Goal: Information Seeking & Learning: Learn about a topic

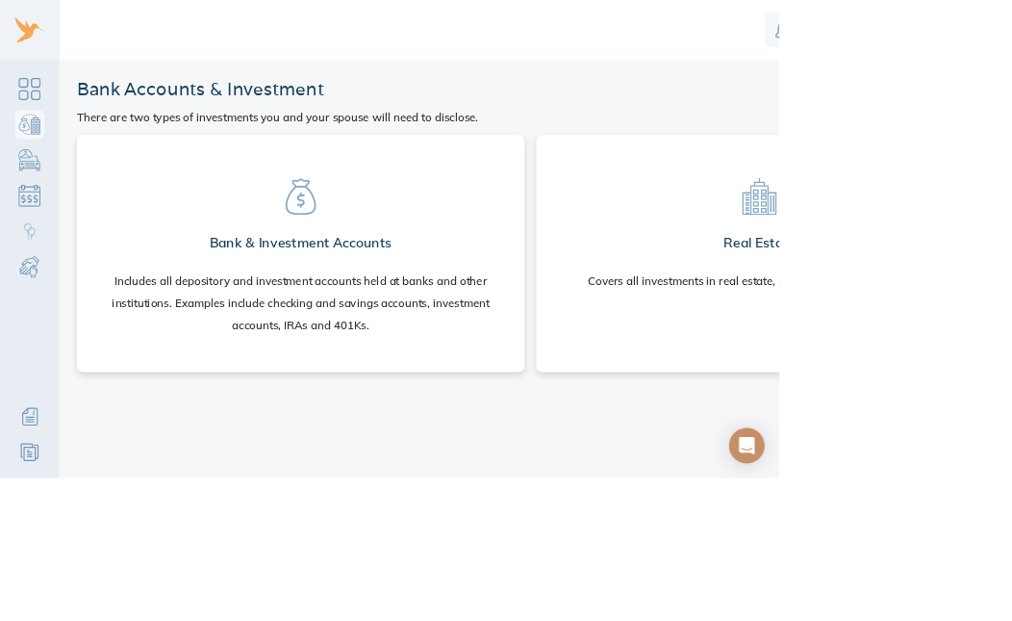
click at [849, 412] on div "Real Estate Covers all investments in real estate, including your primary home." at bounding box center [987, 300] width 581 height 250
click at [889, 386] on section "Real Estate Covers all investments in real estate, including your primary home." at bounding box center [987, 297] width 550 height 212
click at [359, 314] on h2 "Bank & Investment Accounts" at bounding box center [390, 315] width 237 height 38
click at [938, 446] on div "Real Estate Covers all investments in real estate, including your primary home." at bounding box center [987, 329] width 581 height 308
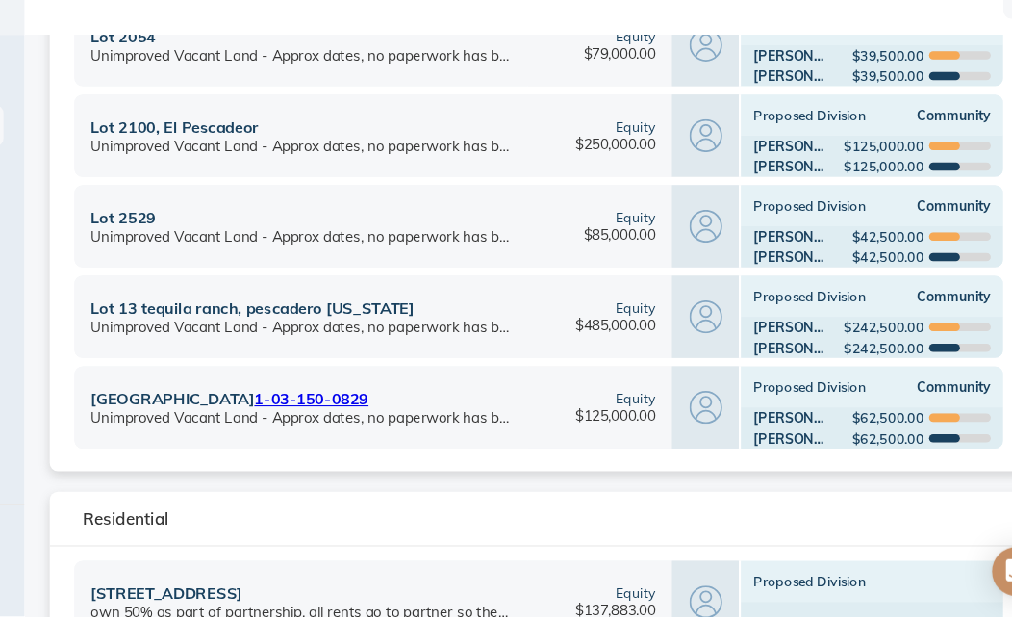
scroll to position [0, 36]
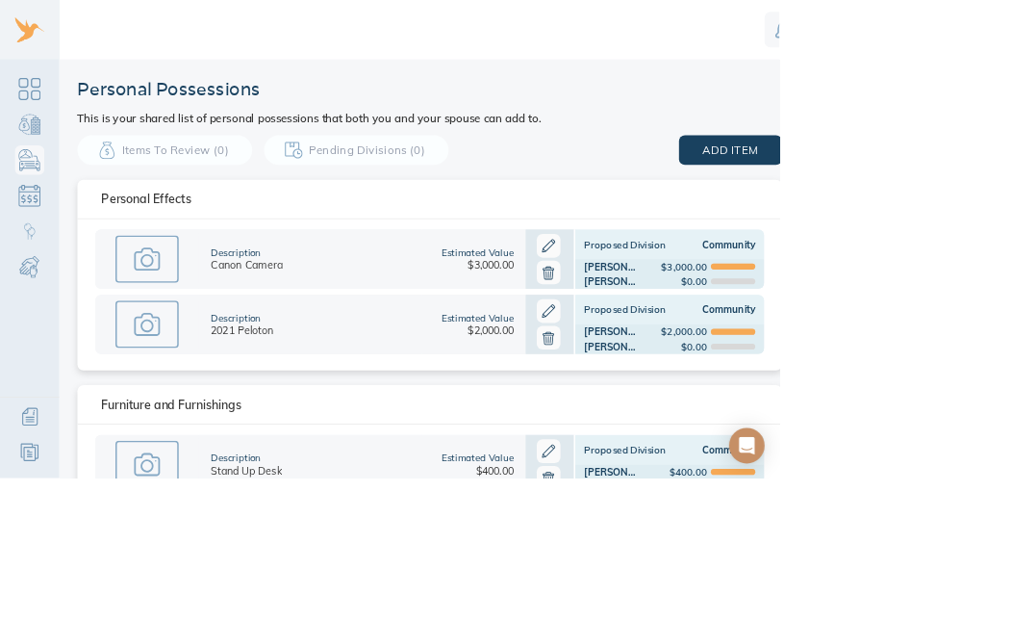
click at [279, 318] on div "Description Canon Camera" at bounding box center [403, 335] width 290 height 77
click at [185, 407] on rect at bounding box center [190, 421] width 80 height 60
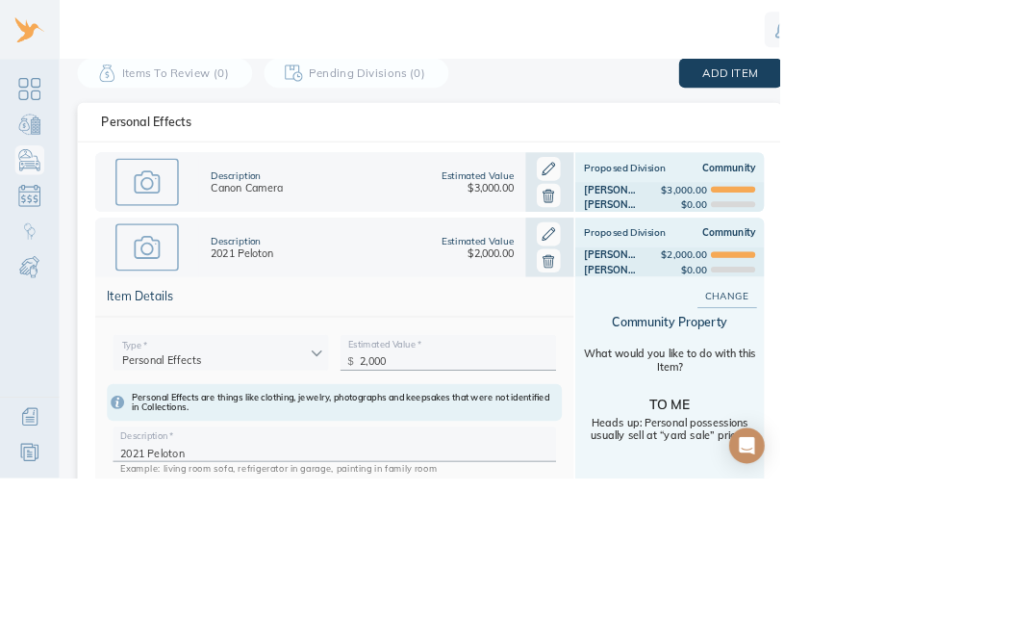
scroll to position [98, 0]
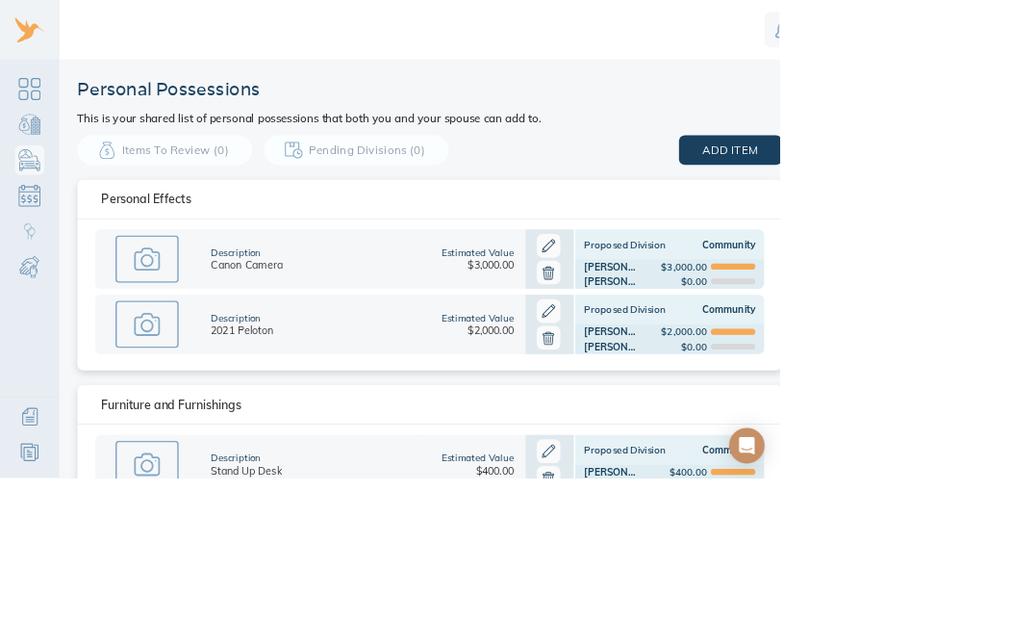
click at [172, 589] on rect at bounding box center [190, 603] width 80 height 60
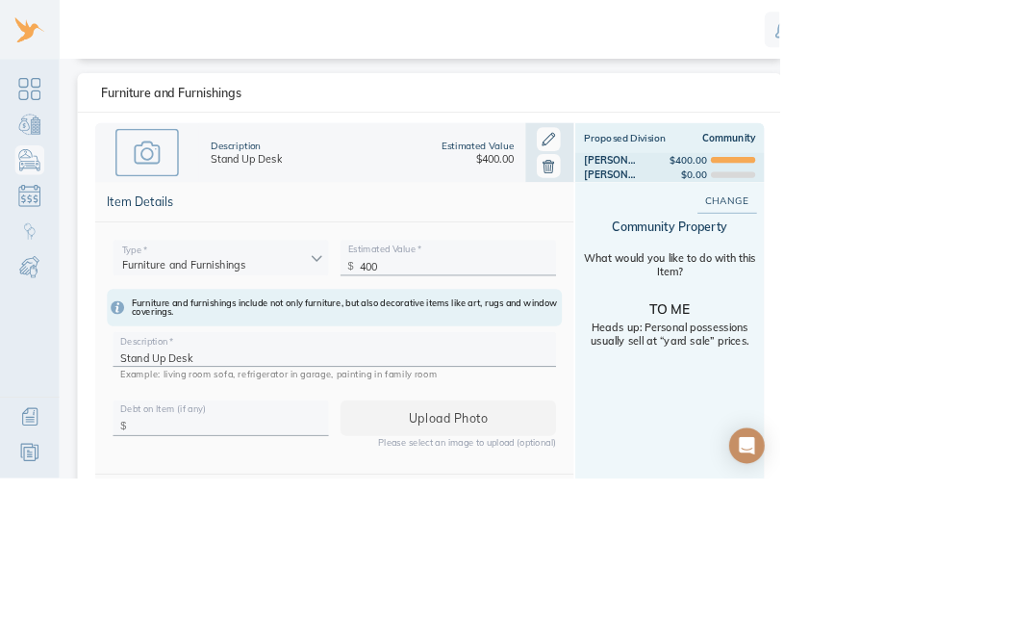
scroll to position [450, 0]
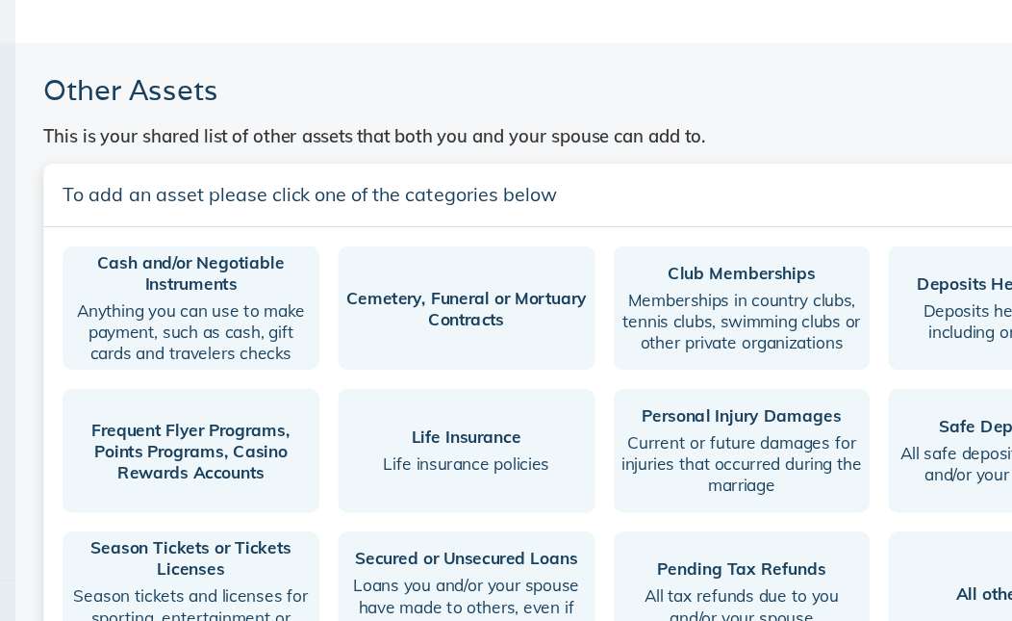
scroll to position [89, 35]
click at [105, 242] on button "Cash and/or Negotiable Instruments Anything you can use to make payment, such a…" at bounding box center [186, 292] width 210 height 101
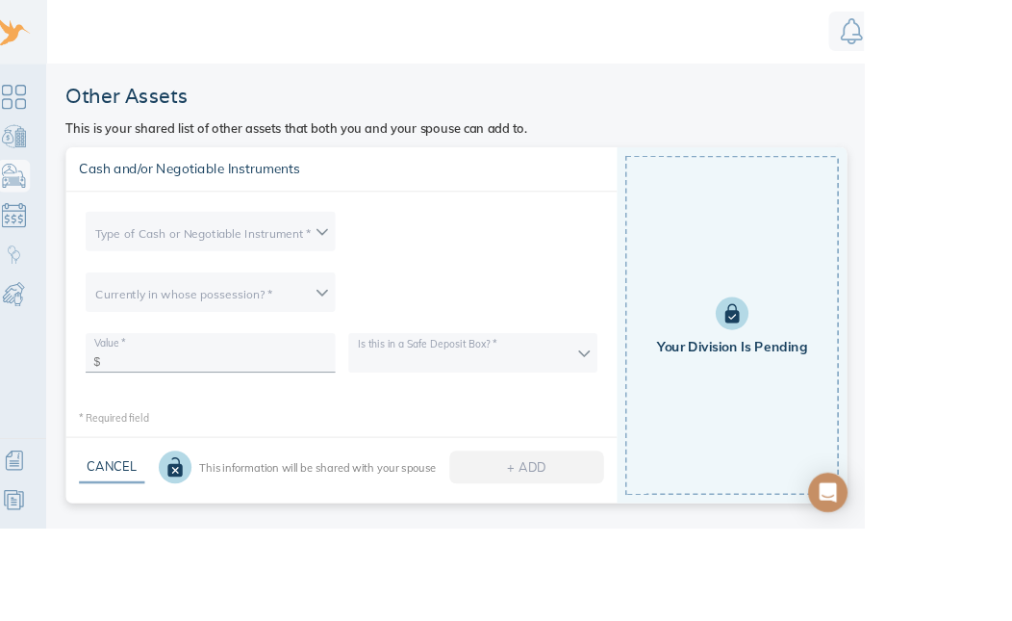
scroll to position [0, 0]
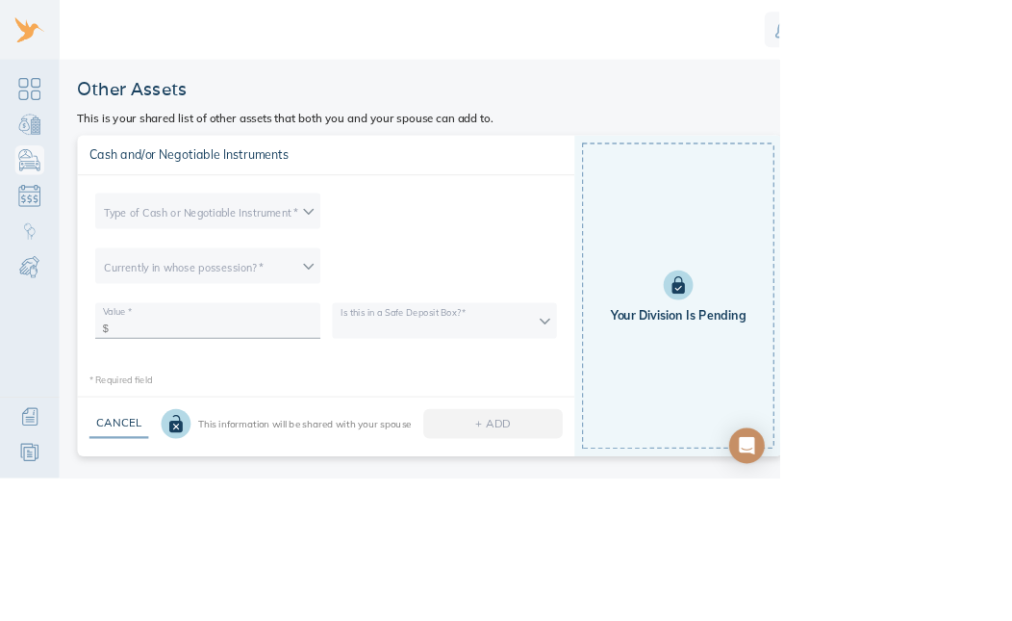
click at [177, 159] on h3 "This is your shared list of other assets that both you and your spouse can add …" at bounding box center [370, 152] width 541 height 14
click at [161, 207] on span "Cash and/or Negotiable Instruments" at bounding box center [422, 201] width 615 height 20
click at [124, 292] on body "Michelle Other Assets This is your shared list of other assets that both you an…" at bounding box center [657, 310] width 1314 height 621
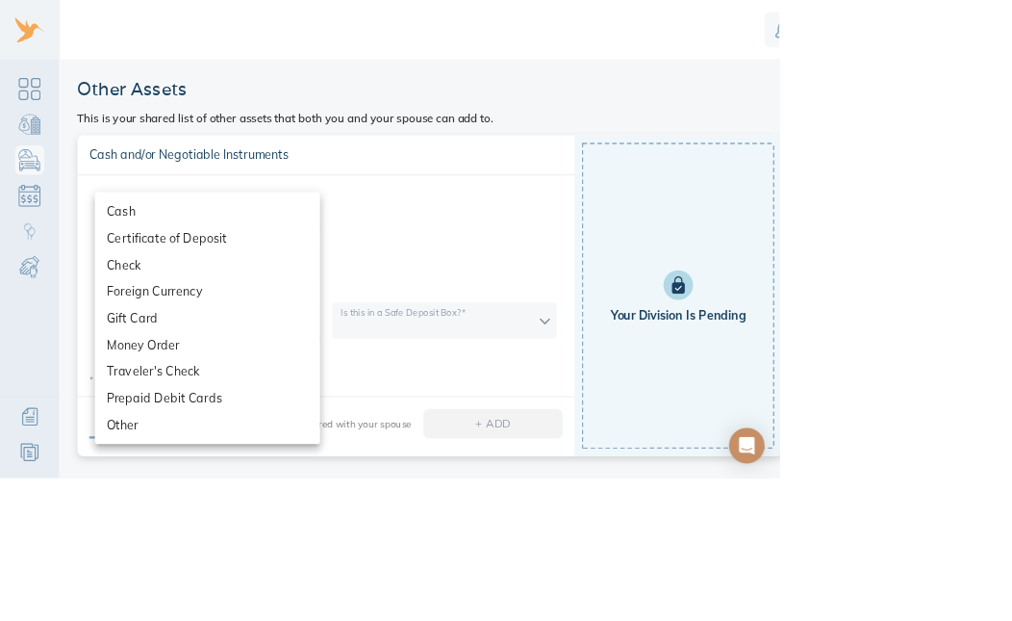
click at [520, 342] on div at bounding box center [506, 310] width 1012 height 621
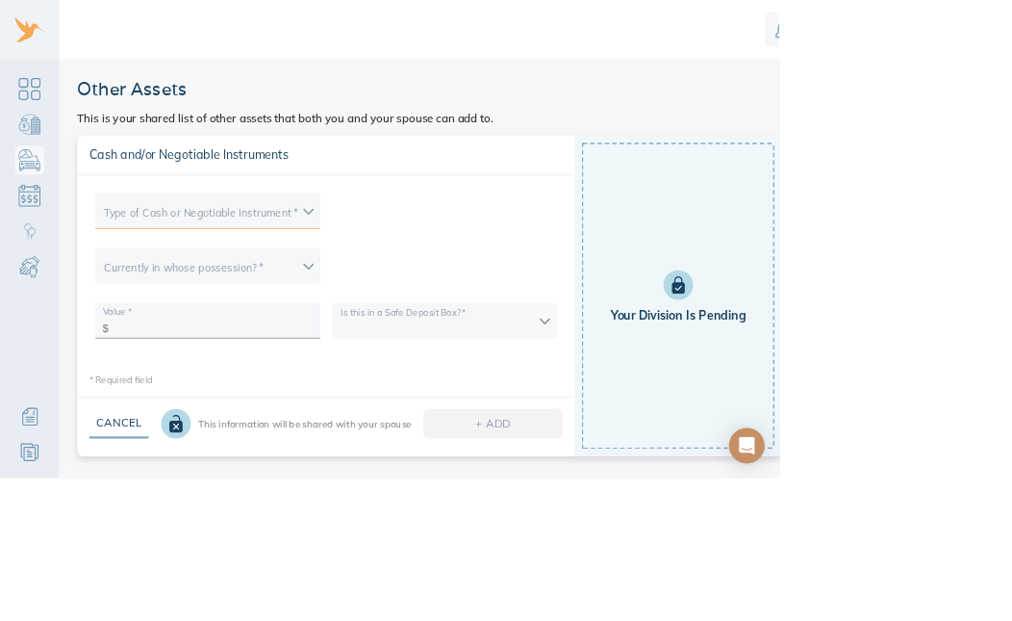
click at [111, 91] on div "Other Assets This is your shared list of other assets that both you and your sp…" at bounding box center [695, 400] width 1236 height 647
click at [321, 567] on div "This information will be shared with your spouse" at bounding box center [370, 549] width 357 height 38
click at [138, 568] on button "Cancel" at bounding box center [153, 549] width 77 height 38
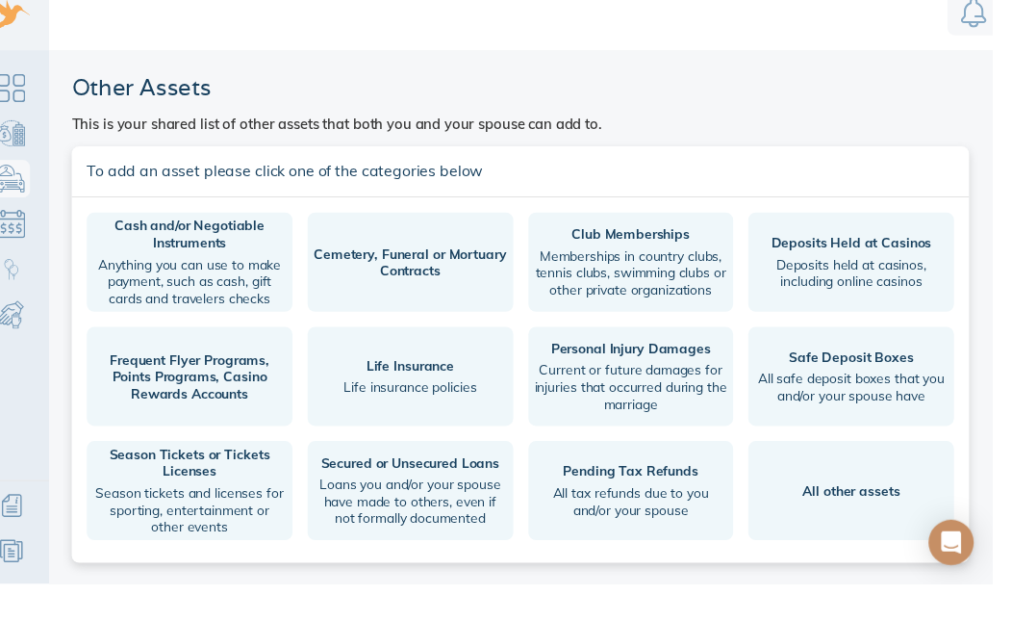
scroll to position [89, 29]
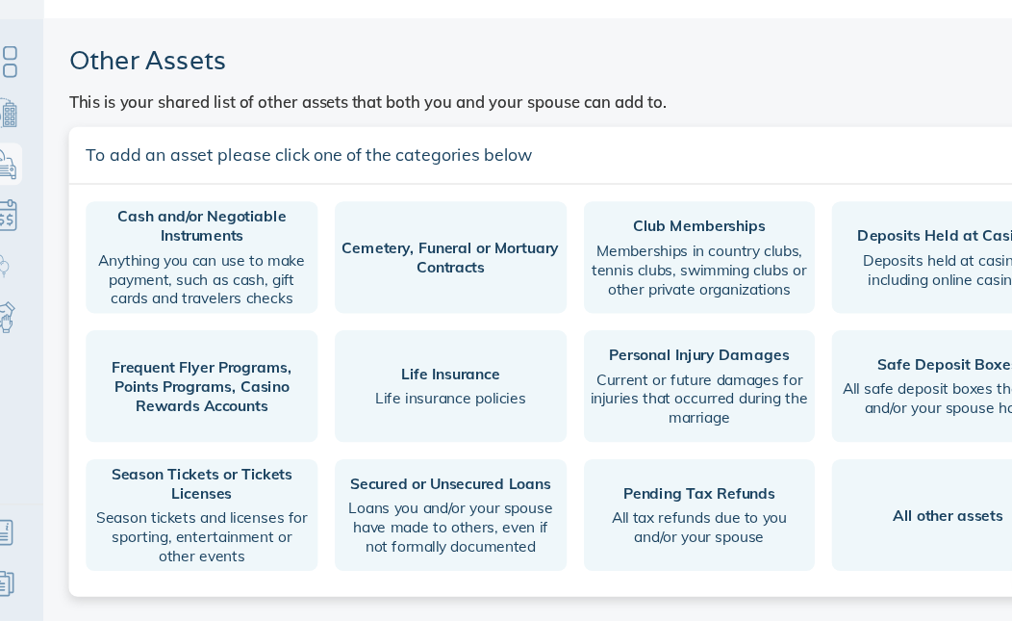
click at [366, 412] on span "Life insurance policies" at bounding box center [417, 420] width 198 height 17
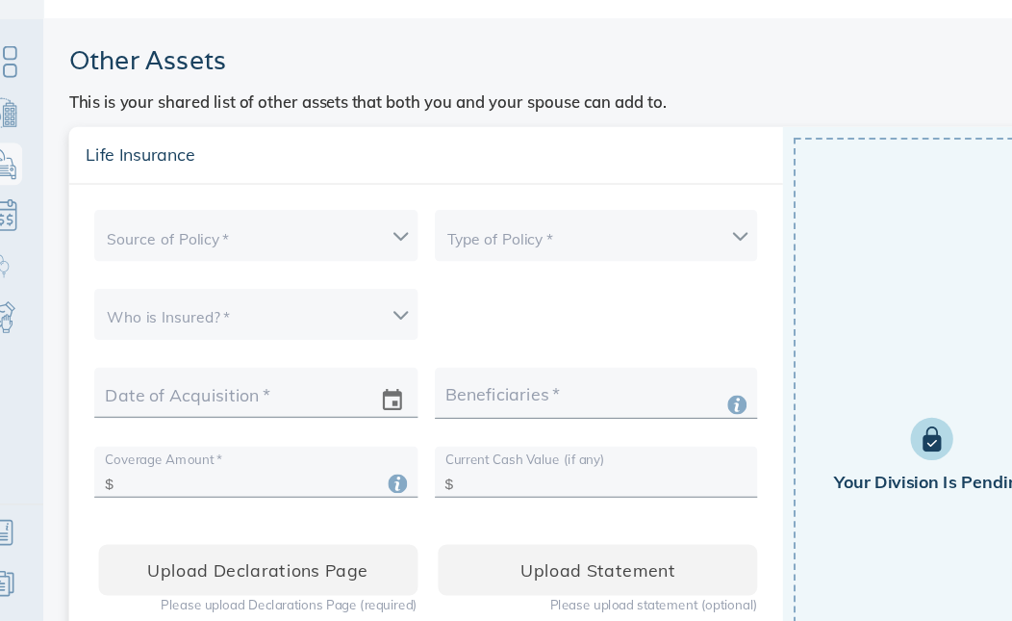
scroll to position [0, 0]
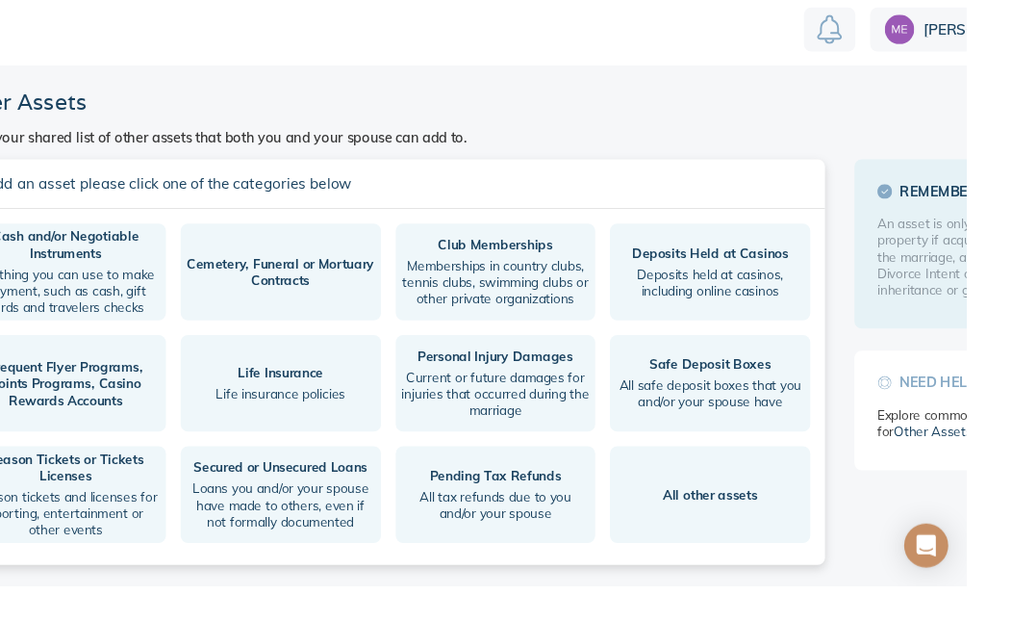
scroll to position [85, 179]
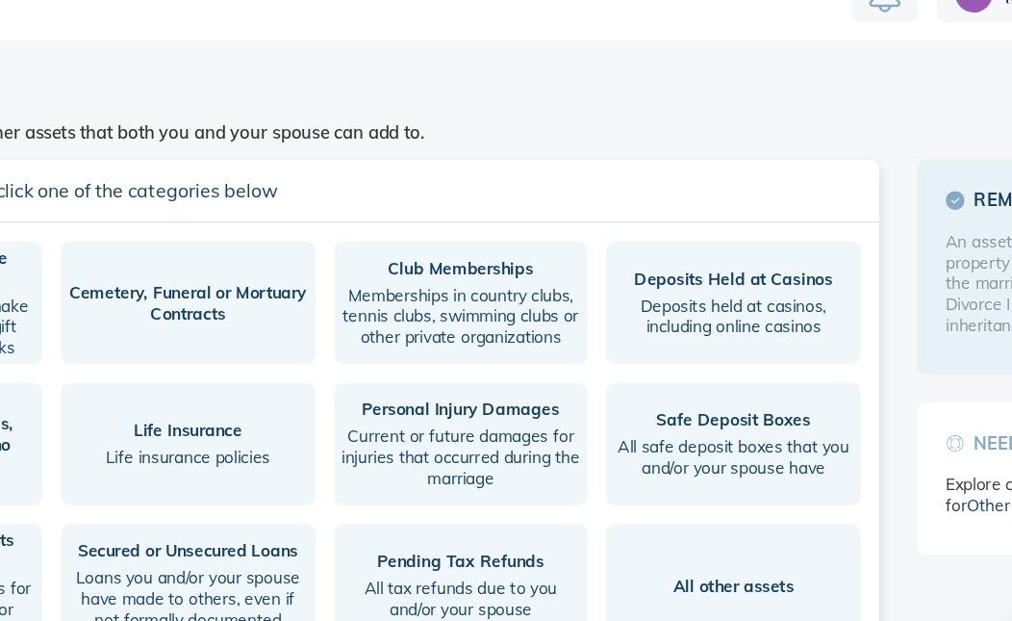
click at [617, 287] on span "Deposits held at casinos, including online casinos" at bounding box center [716, 304] width 198 height 35
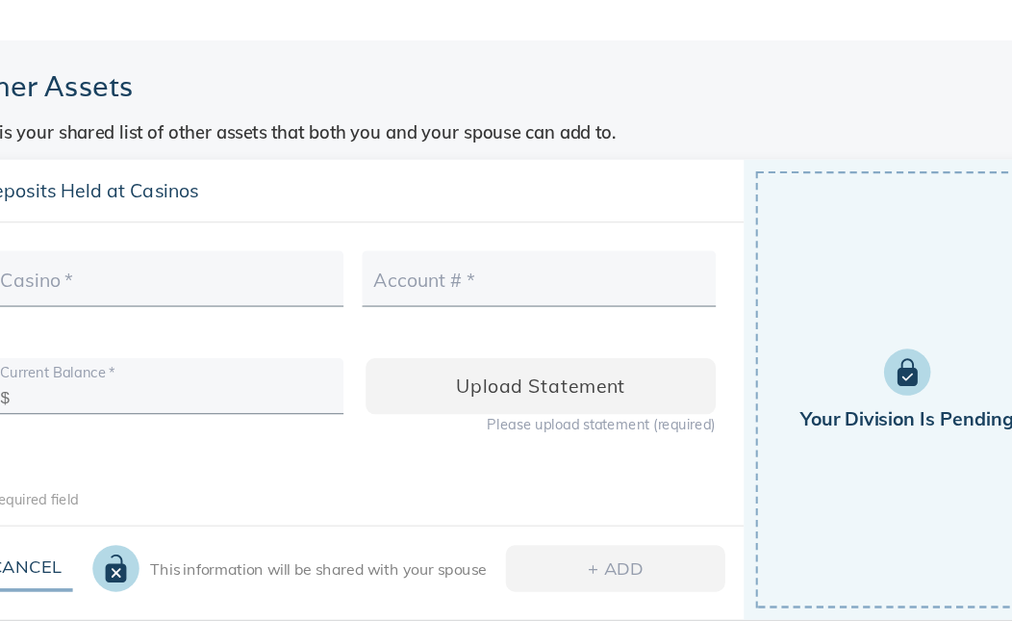
scroll to position [85, 132]
click at [325, 250] on div "Account #   *" at bounding box center [445, 273] width 293 height 46
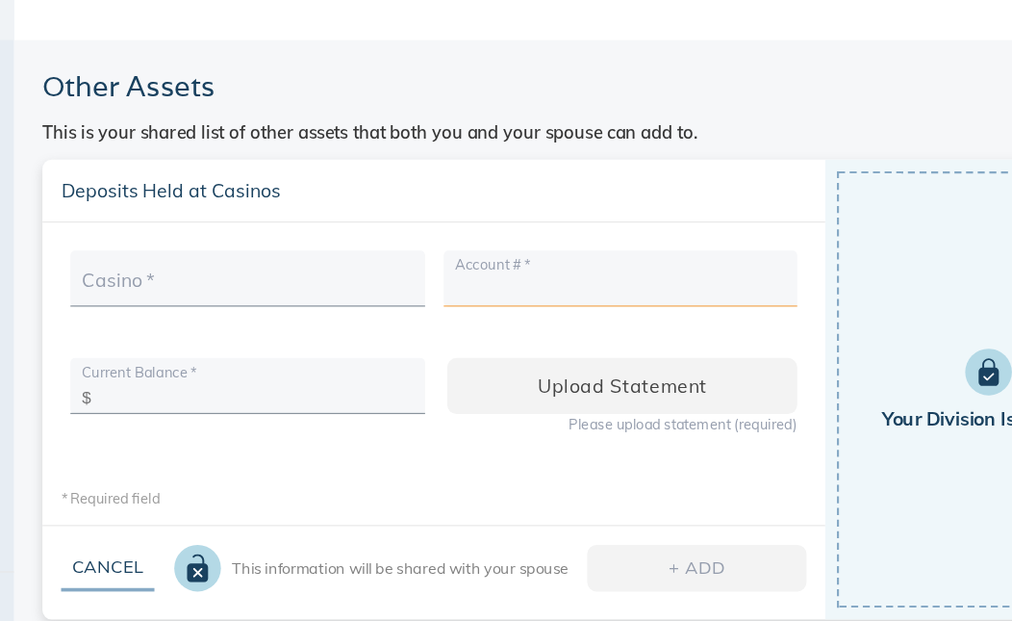
scroll to position [85, 61]
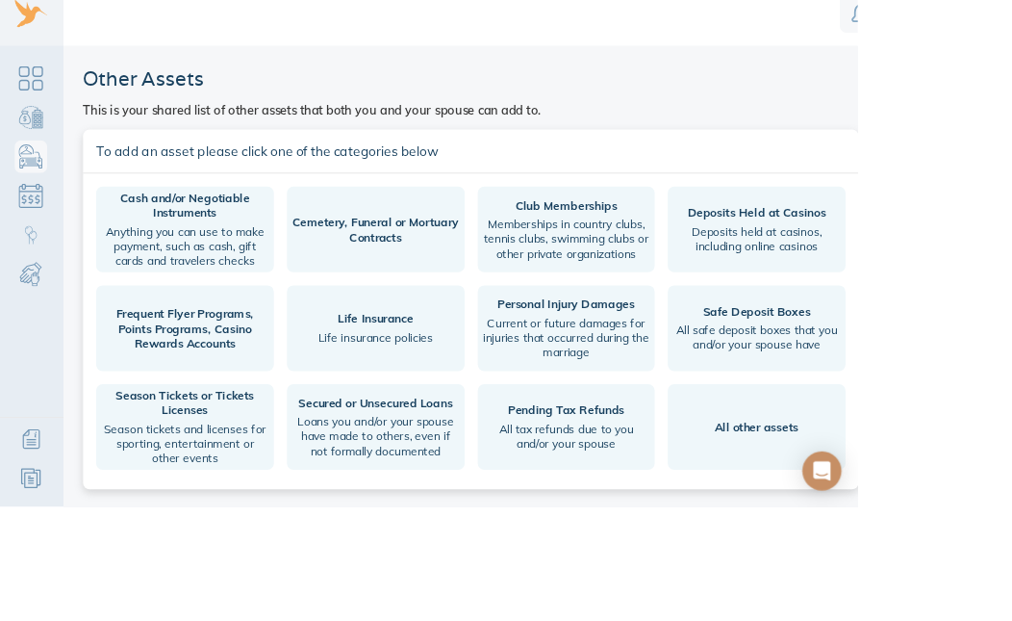
scroll to position [89, 9]
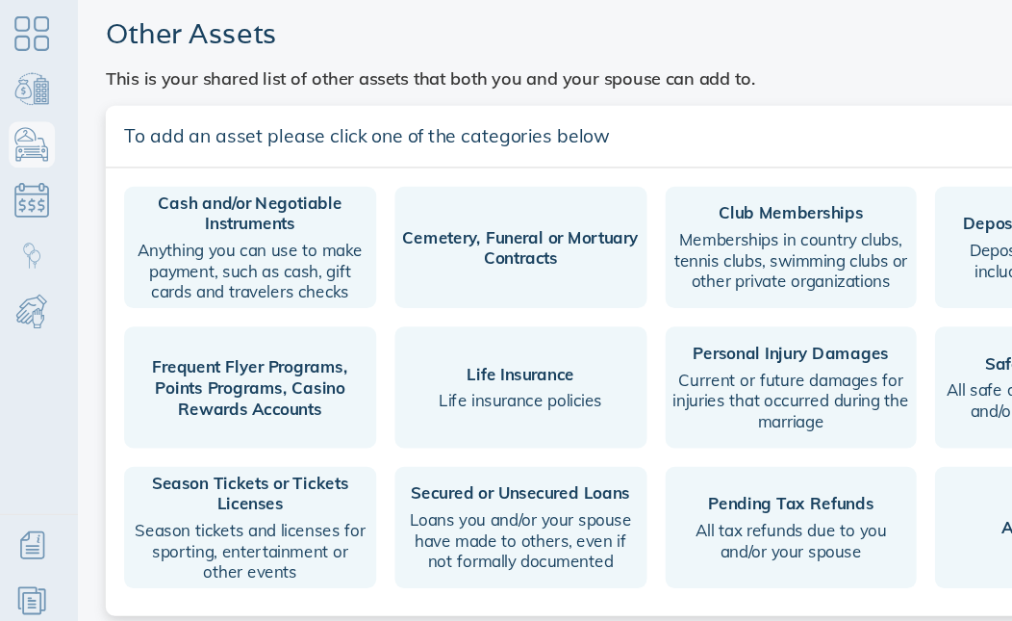
click at [164, 475] on button "Season Tickets or Tickets Licenses Season tickets and licenses for sporting, en…" at bounding box center [212, 525] width 210 height 101
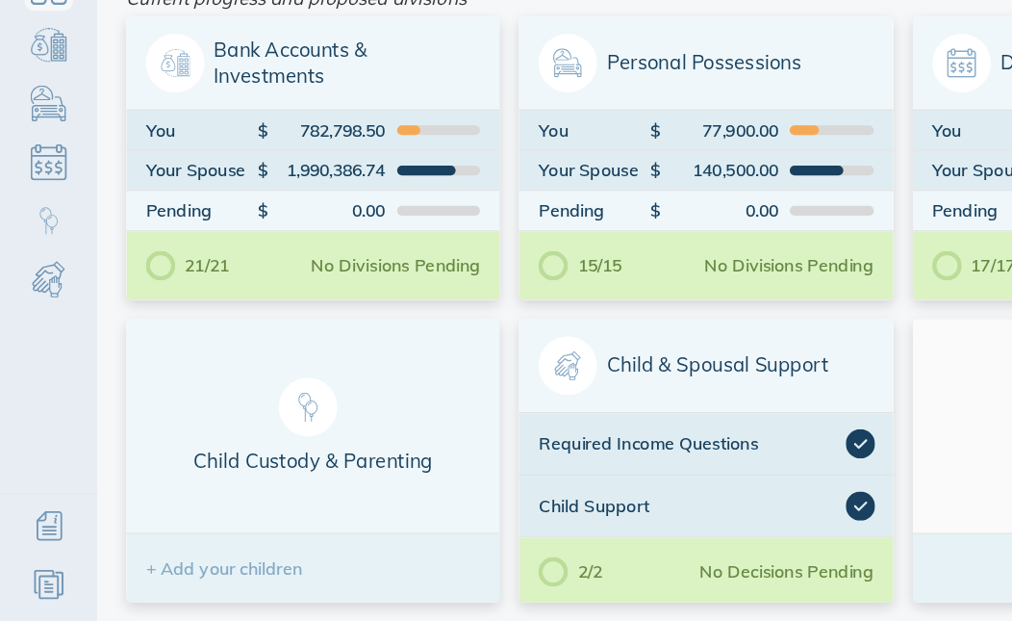
click at [427, 222] on div "You" at bounding box center [469, 228] width 88 height 13
click at [232, 309] on div "21/21 No Divisions Pending" at bounding box center [247, 336] width 294 height 54
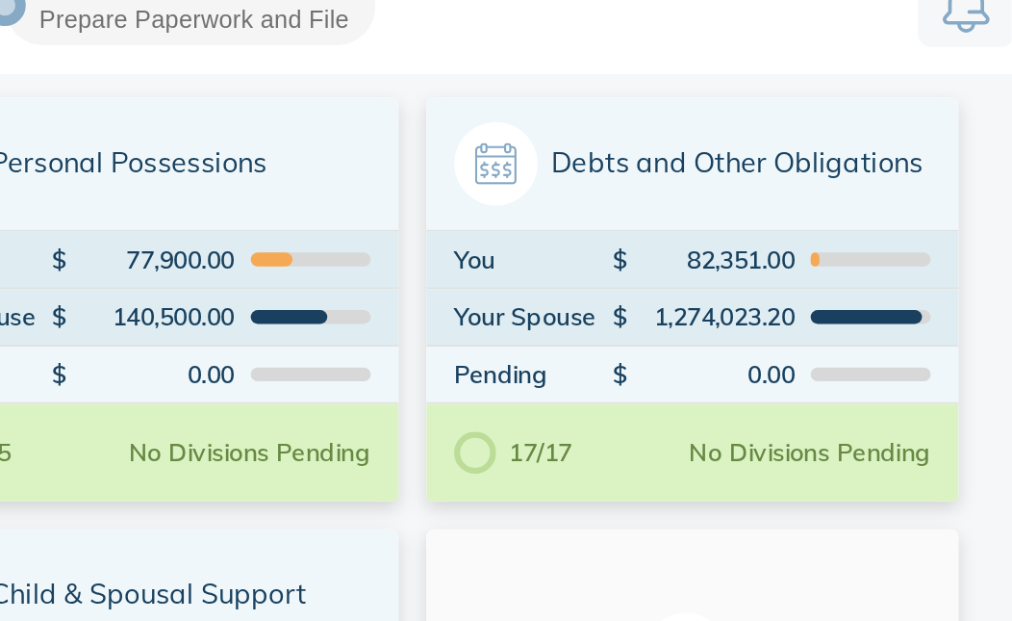
scroll to position [0, 34]
click at [702, 274] on icon at bounding box center [713, 285] width 23 height 23
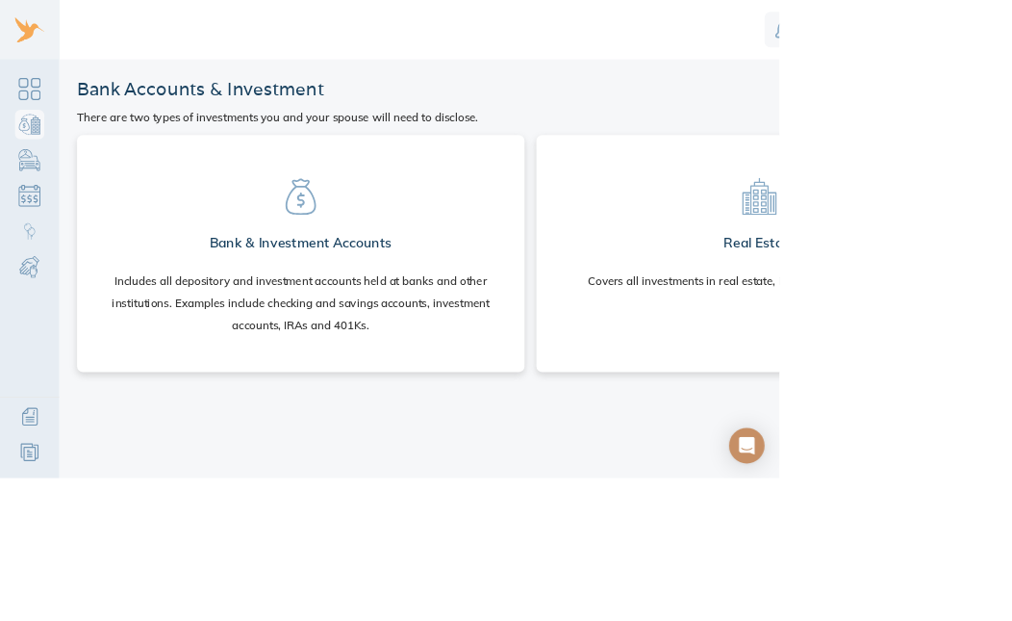
click at [347, 255] on section "Bank & Investment Accounts Includes all depository and investment accounts held…" at bounding box center [390, 325] width 550 height 269
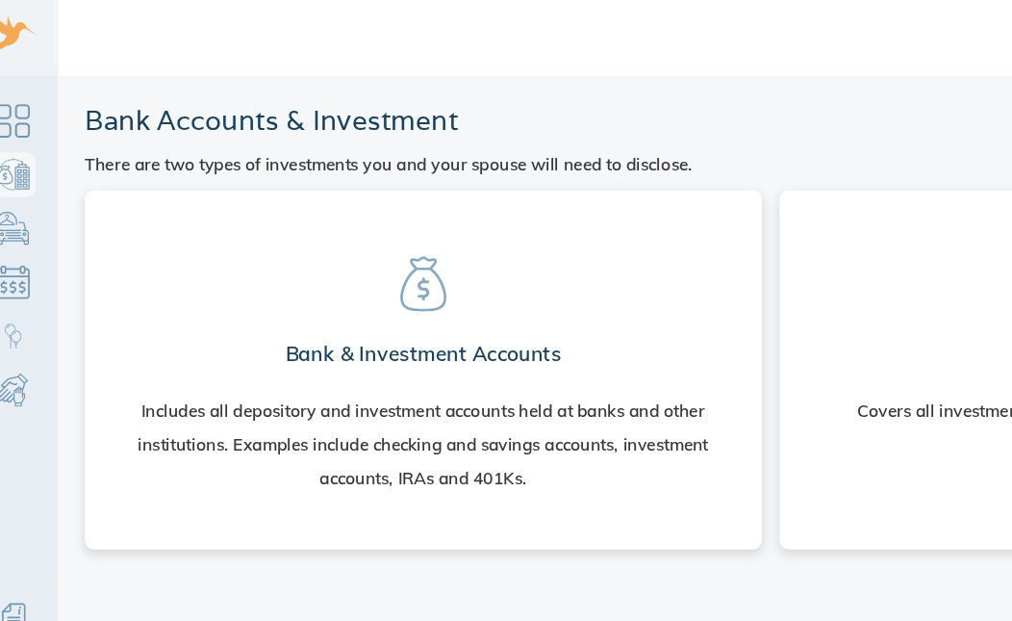
scroll to position [12, 0]
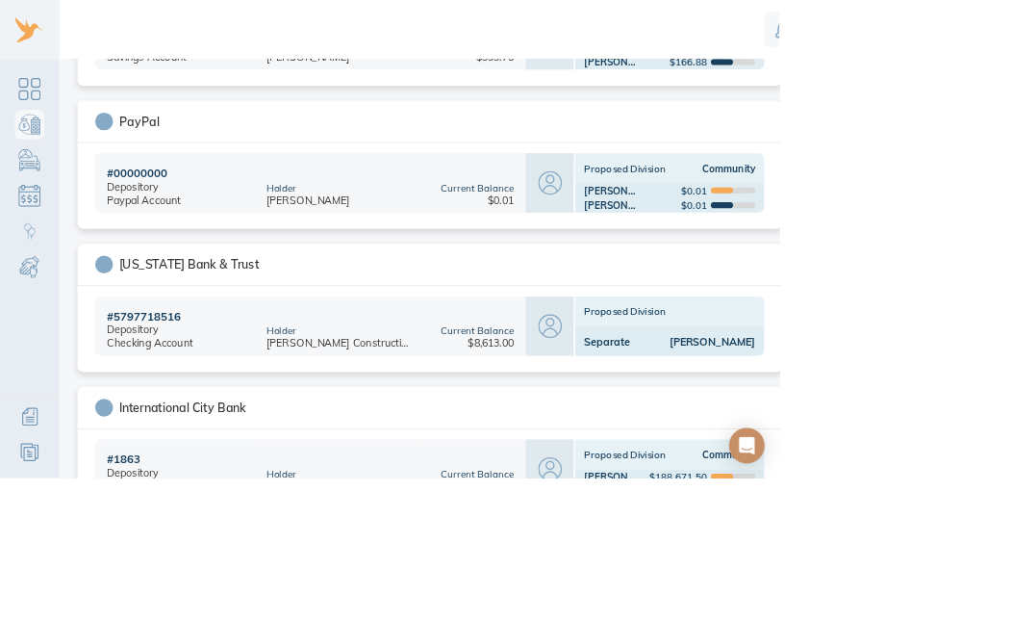
scroll to position [964, 0]
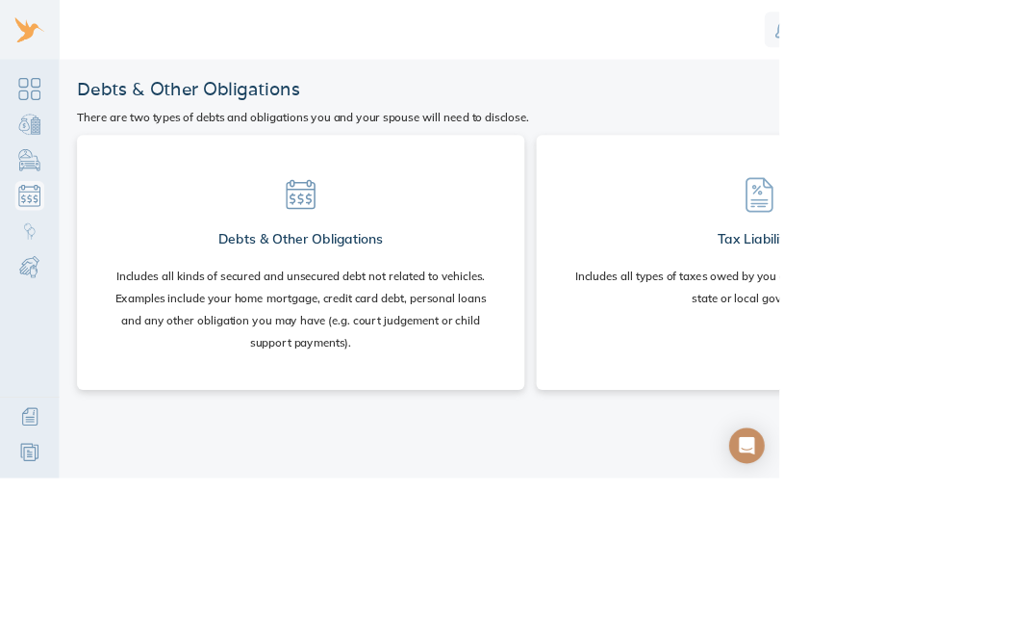
click at [378, 296] on h2 "Debts & Other Obligations" at bounding box center [390, 310] width 215 height 38
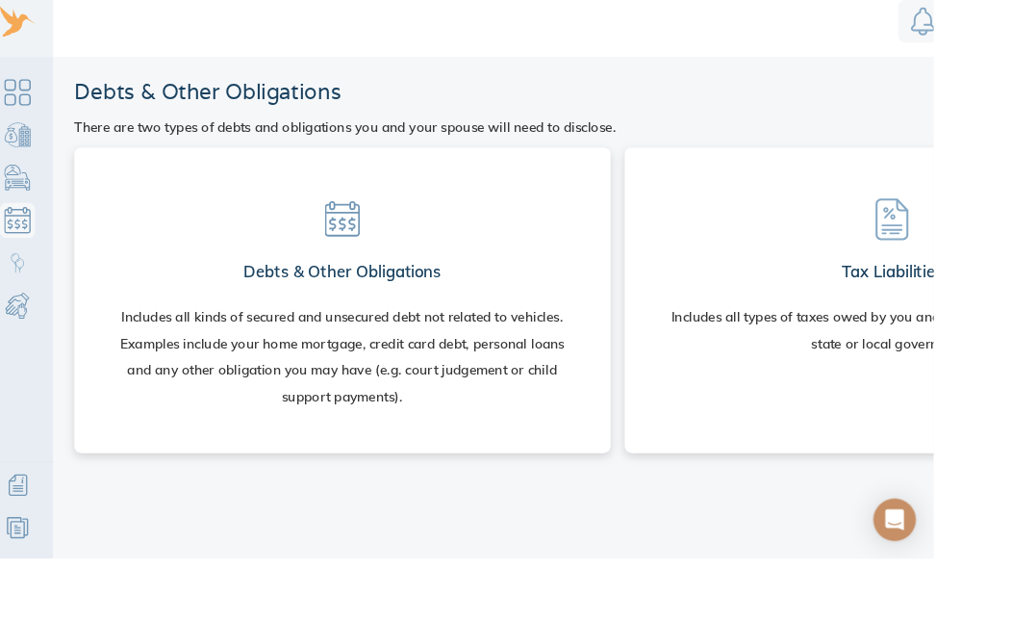
scroll to position [78, 26]
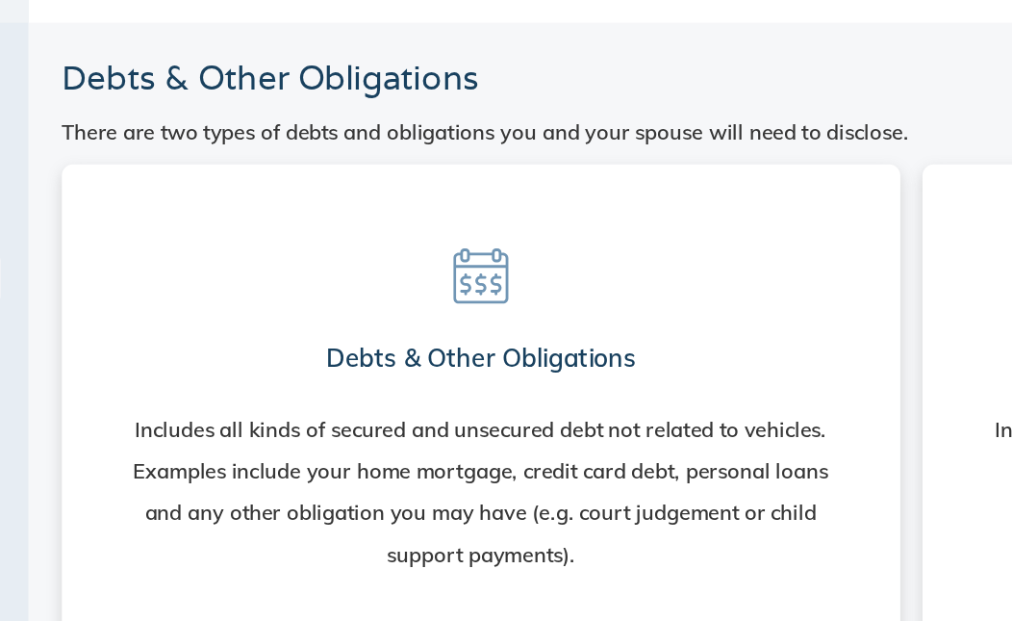
click at [285, 291] on h2 "Debts & Other Obligations" at bounding box center [364, 310] width 215 height 38
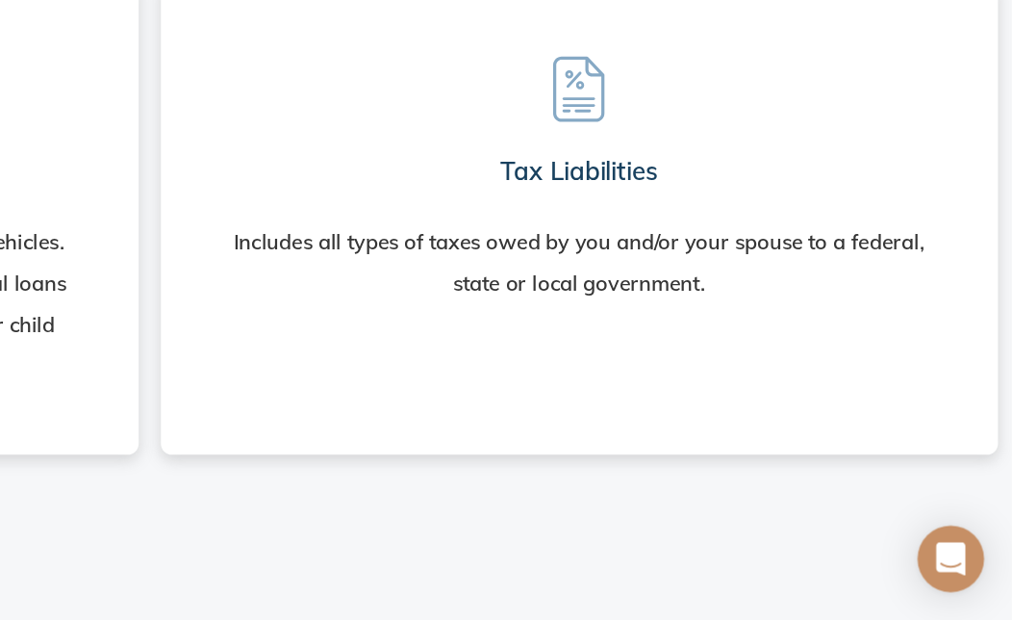
scroll to position [10, 287]
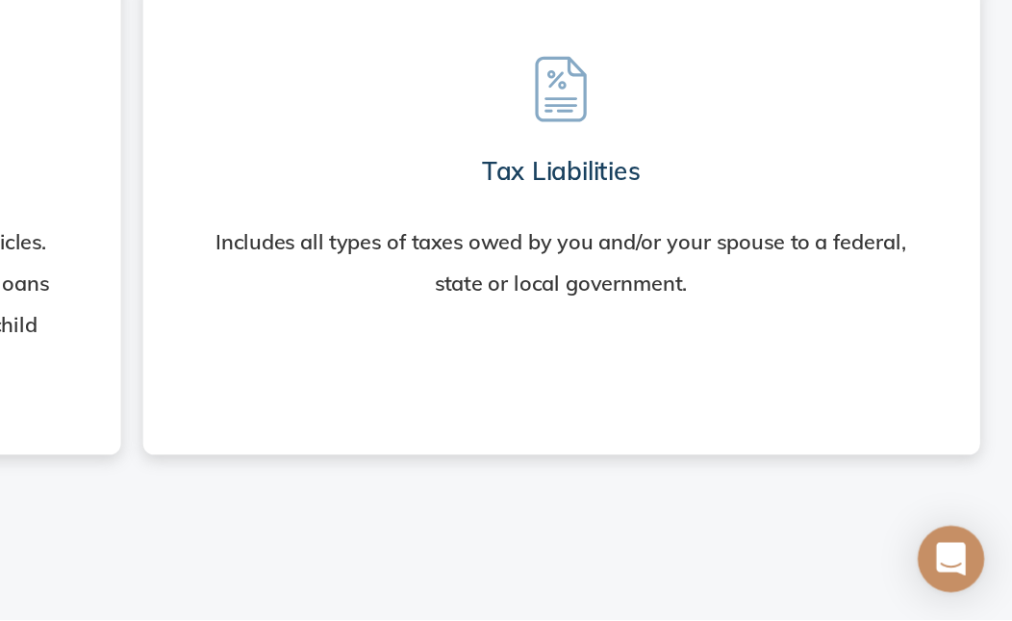
click at [645, 291] on h2 "Tax Liabilities" at bounding box center [700, 310] width 110 height 38
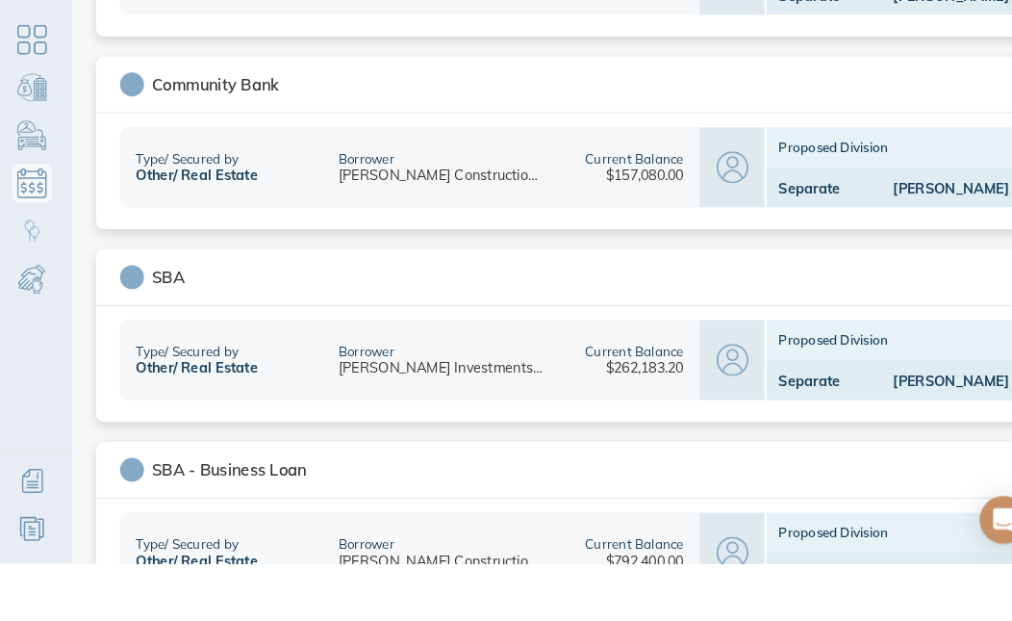
scroll to position [25, 6]
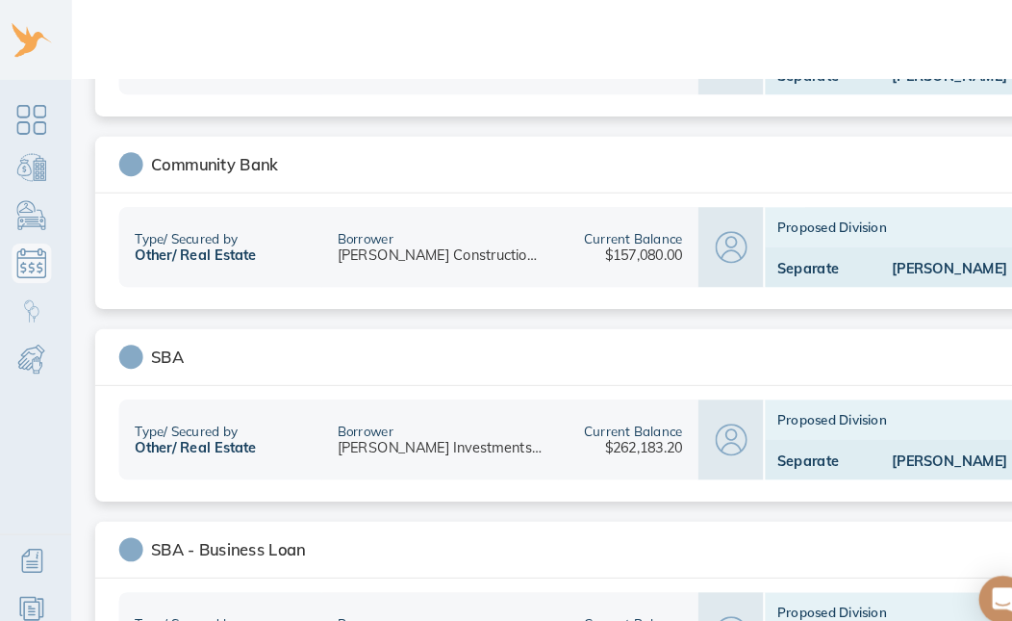
click at [214, 521] on div "SBA - Business Loan" at bounding box center [222, 530] width 149 height 19
click at [340, 609] on div "[PERSON_NAME] Construction Company" at bounding box center [427, 617] width 198 height 17
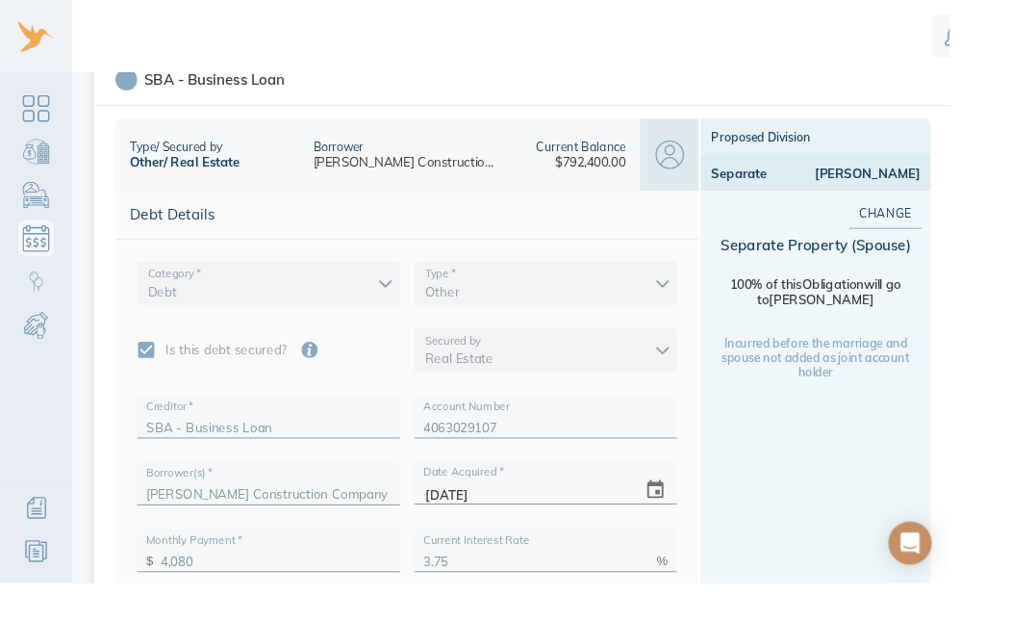
scroll to position [0, 0]
